Goal: Task Accomplishment & Management: Use online tool/utility

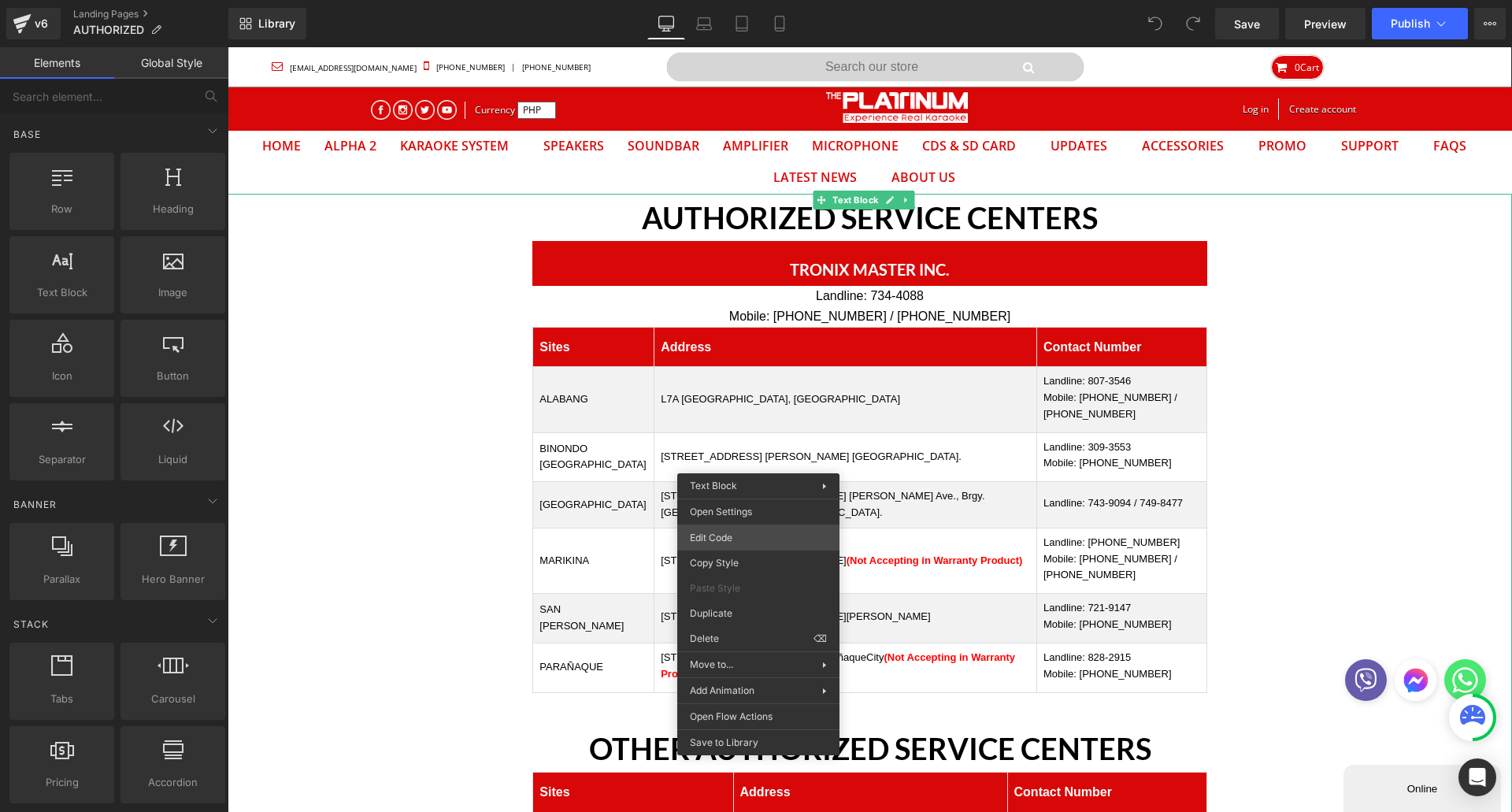
click at [714, 0] on div "You are previewing how the will restyle your page. You can not edit Elements in…" at bounding box center [756, 0] width 1512 height 0
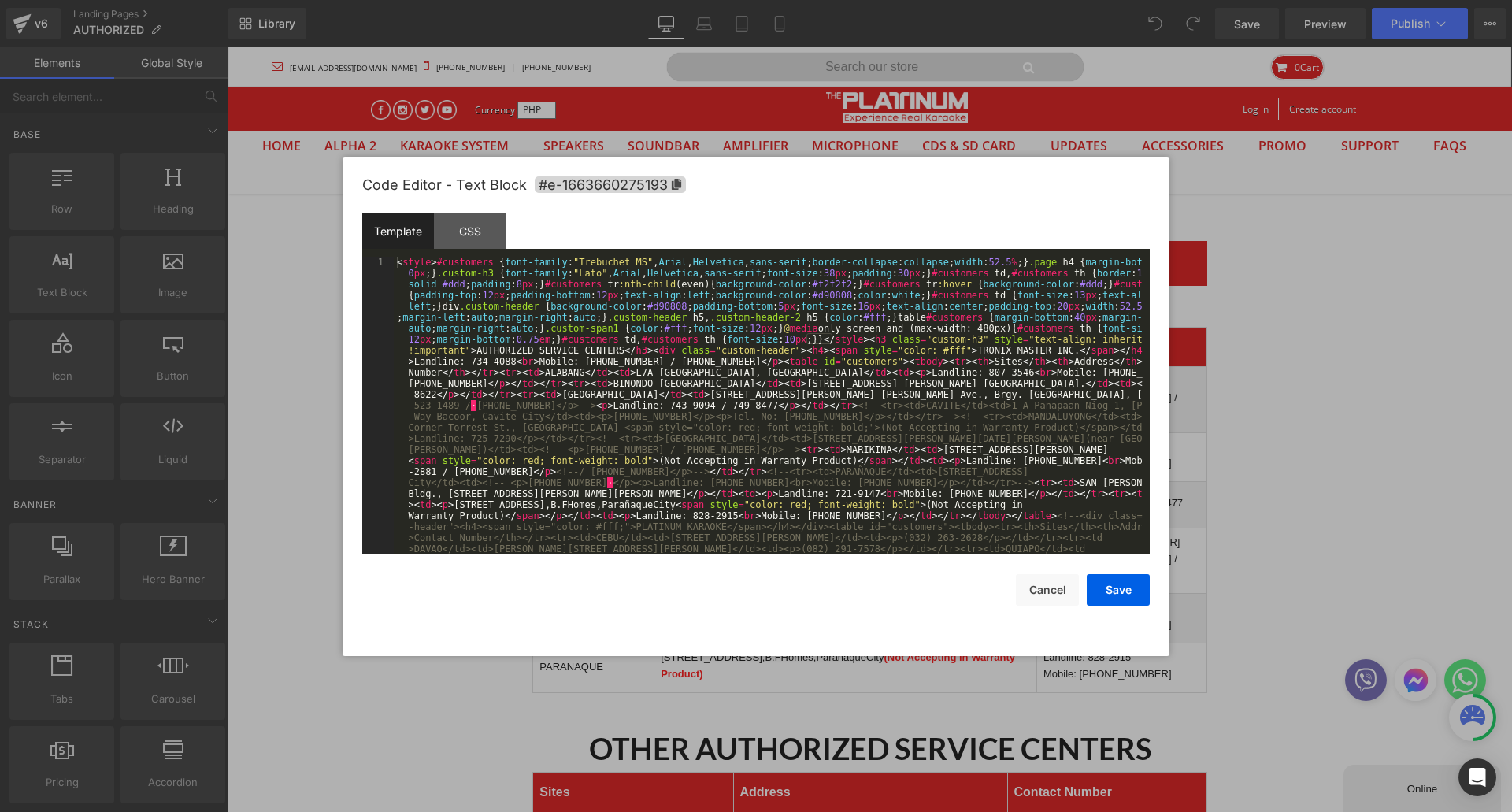
type input "binondo"
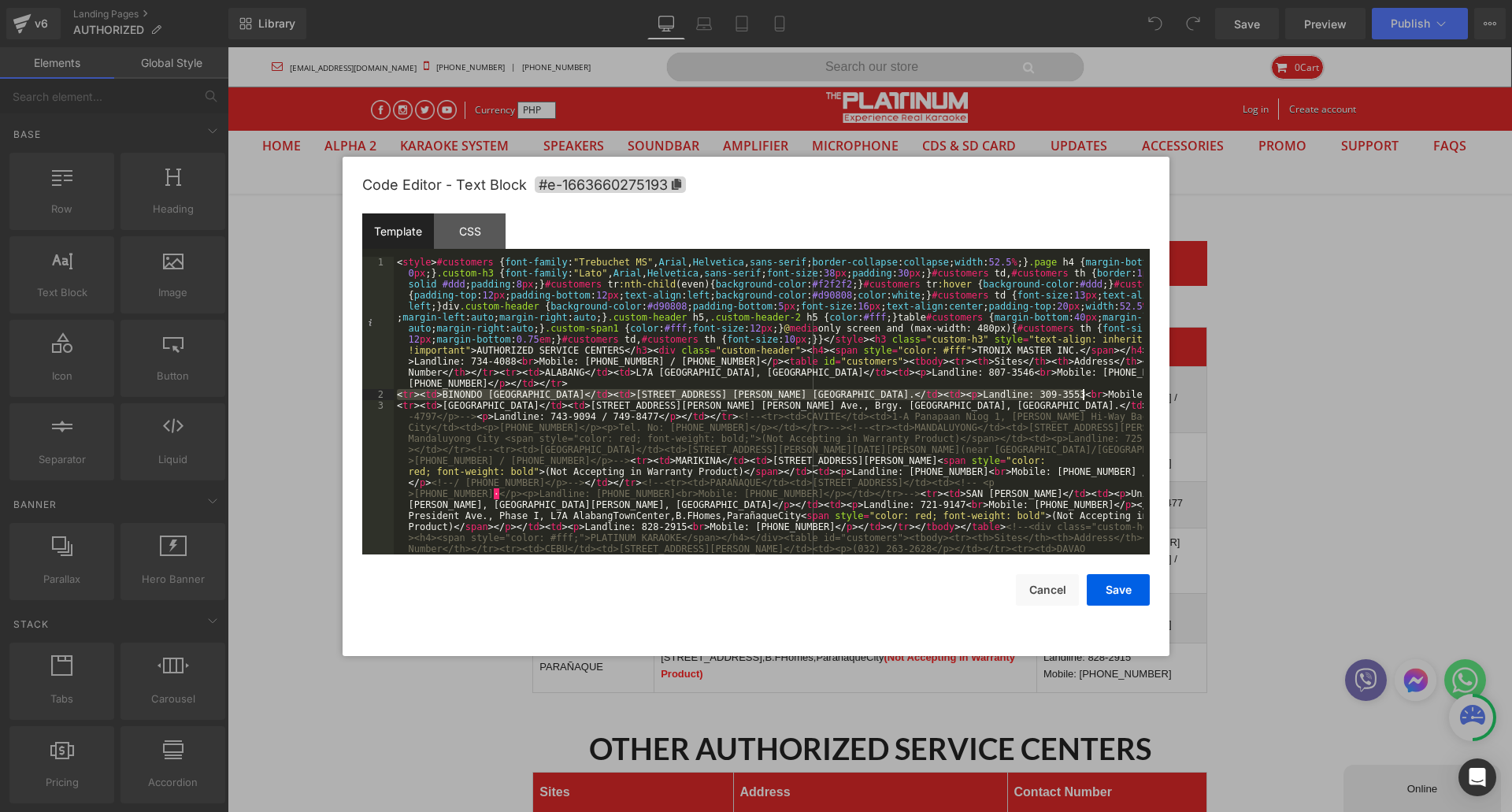
drag, startPoint x: 398, startPoint y: 394, endPoint x: 1105, endPoint y: 392, distance: 707.0
click at [1120, 572] on div "Save Cancel" at bounding box center [756, 580] width 787 height 52
click at [1118, 608] on div "Code Editor - Text Block #e-1663660275193 Template CSS 1 2 3 < style > #custome…" at bounding box center [756, 406] width 787 height 499
click at [1116, 600] on button "Save" at bounding box center [1118, 589] width 63 height 31
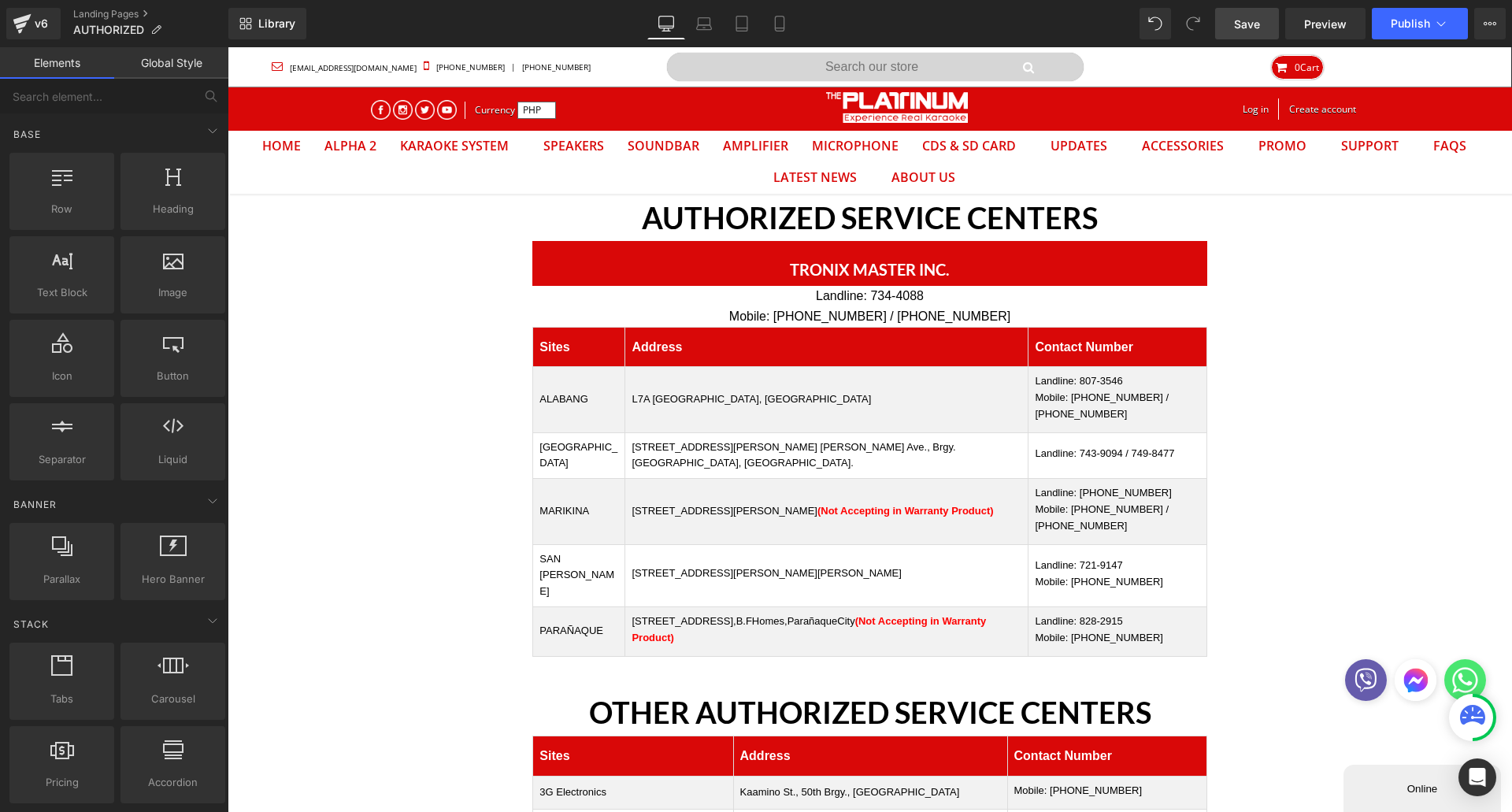
click at [1260, 28] on span "Save" at bounding box center [1246, 24] width 26 height 17
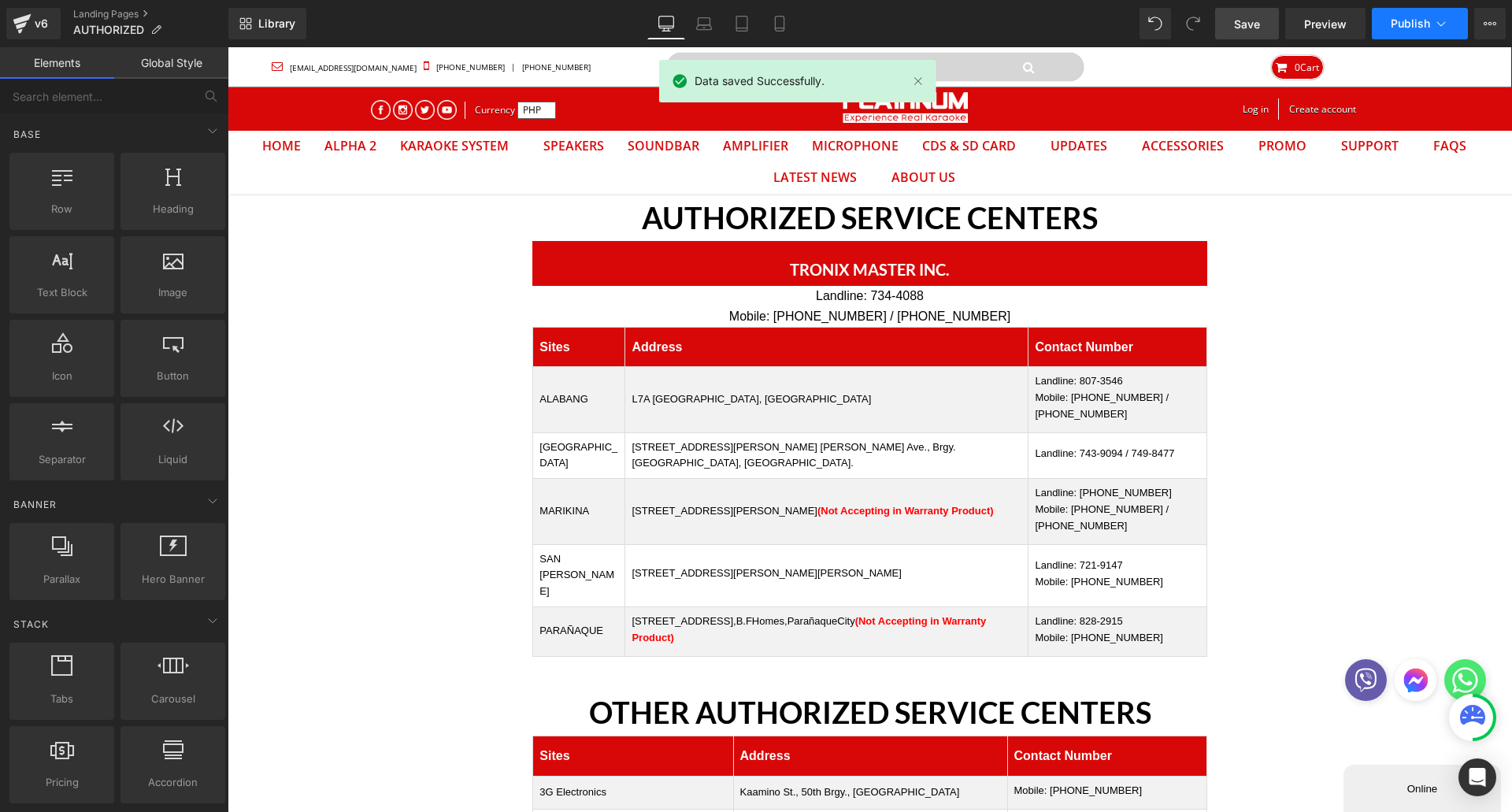
click at [1401, 16] on button "Publish" at bounding box center [1420, 23] width 96 height 31
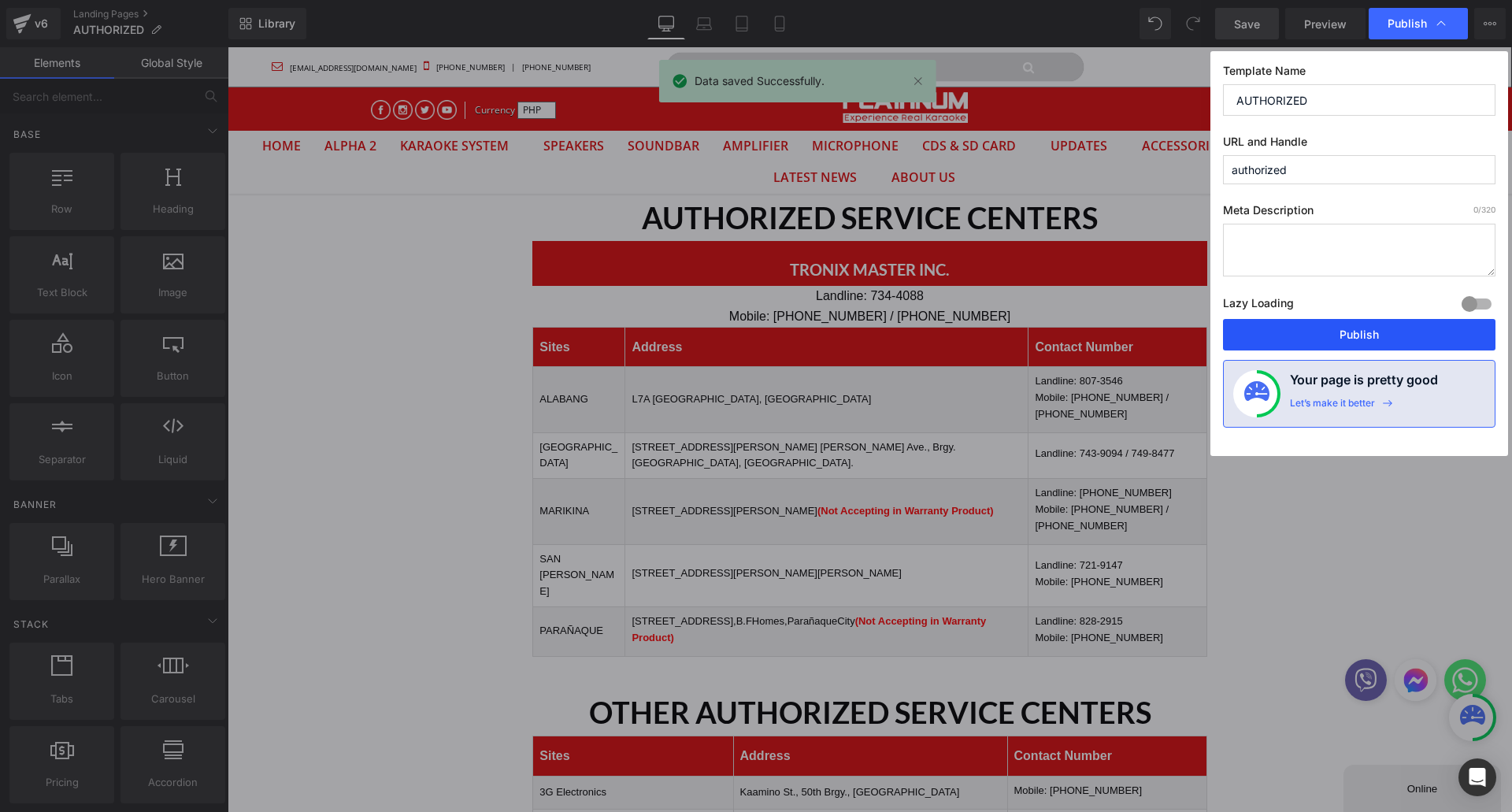
click at [1287, 343] on button "Publish" at bounding box center [1359, 334] width 273 height 31
